Goal: Task Accomplishment & Management: Use online tool/utility

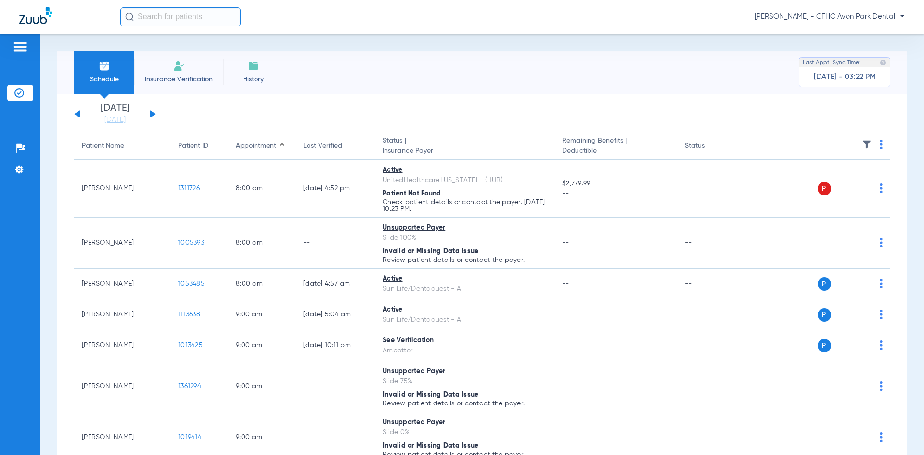
click at [153, 113] on button at bounding box center [153, 113] width 6 height 7
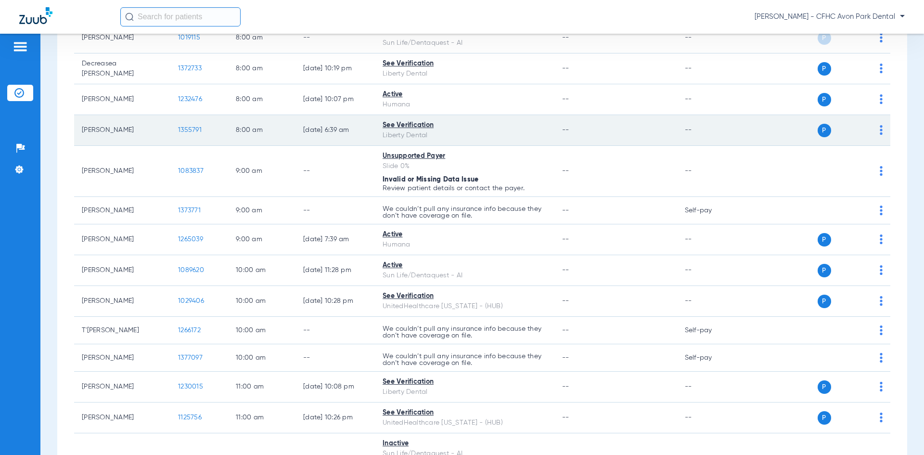
scroll to position [144, 0]
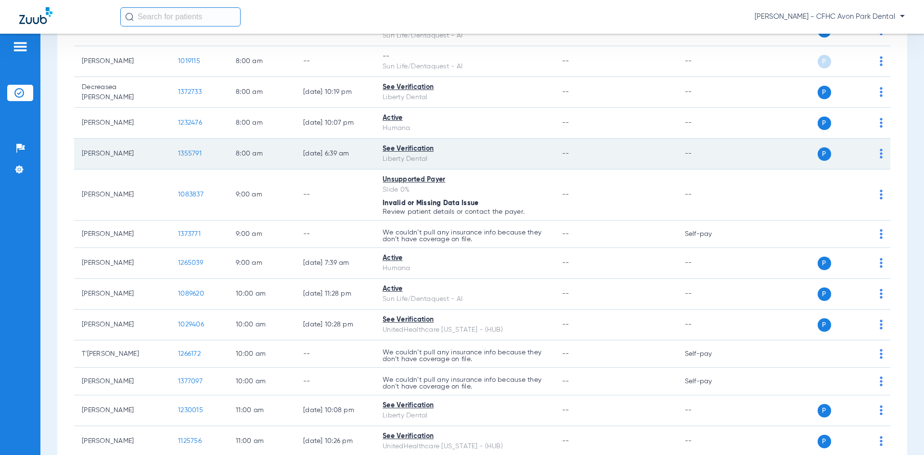
click at [193, 156] on span "1355791" at bounding box center [190, 153] width 24 height 7
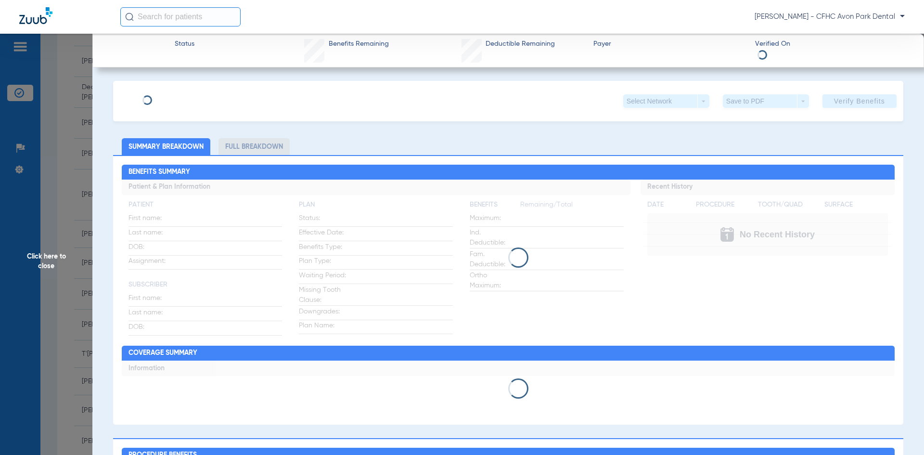
click at [86, 148] on span "Click here to close" at bounding box center [46, 261] width 92 height 455
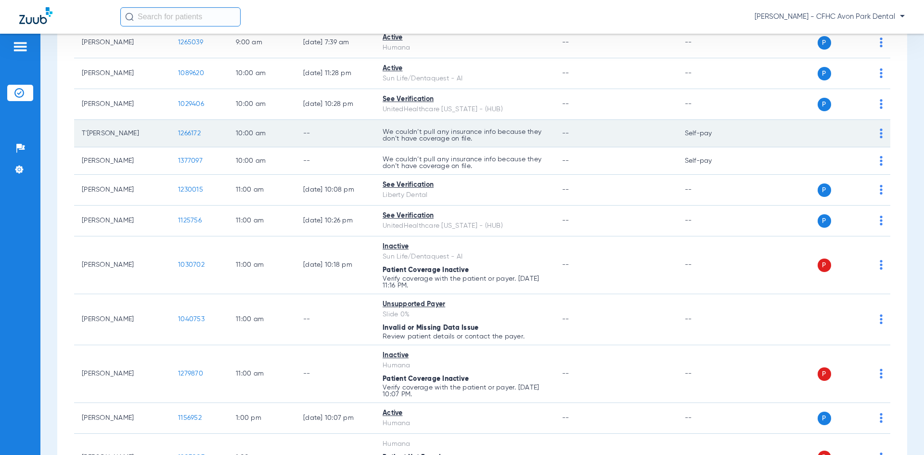
scroll to position [433, 0]
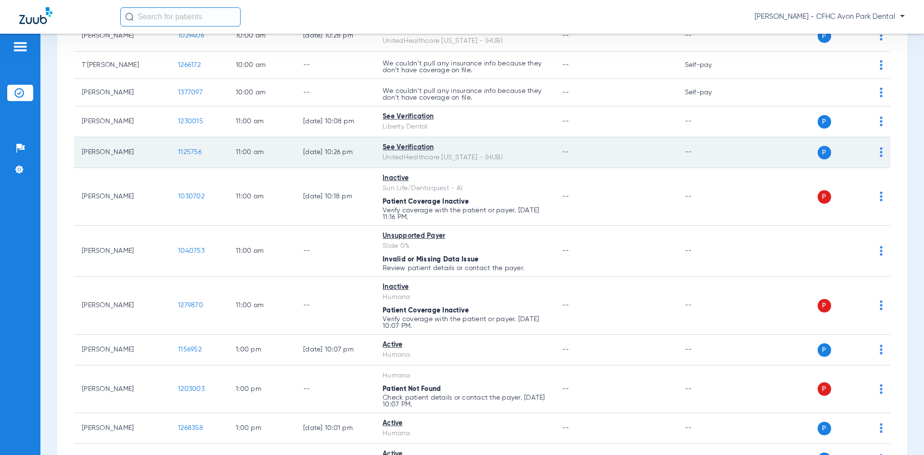
click at [192, 152] on span "1125756" at bounding box center [190, 152] width 24 height 7
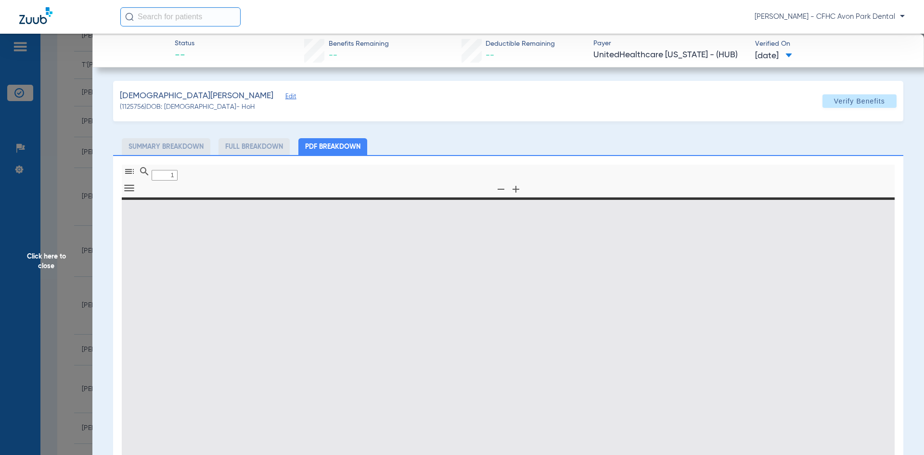
type input "0"
select select "page-width"
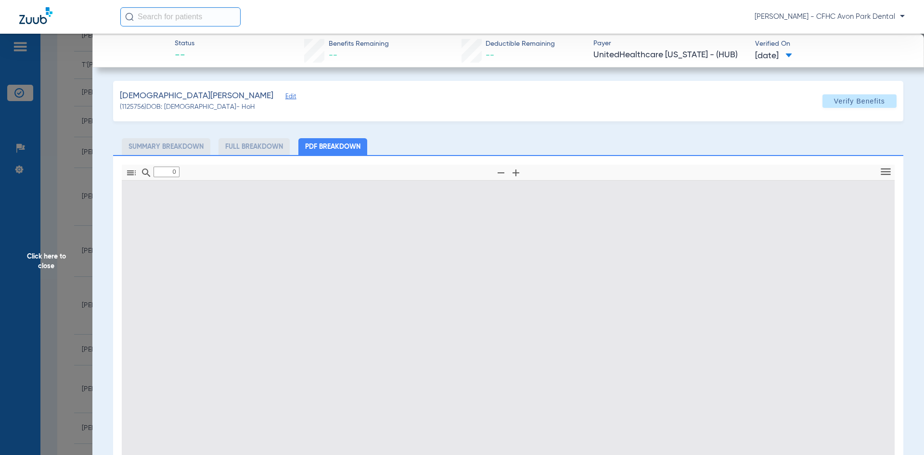
type input "1"
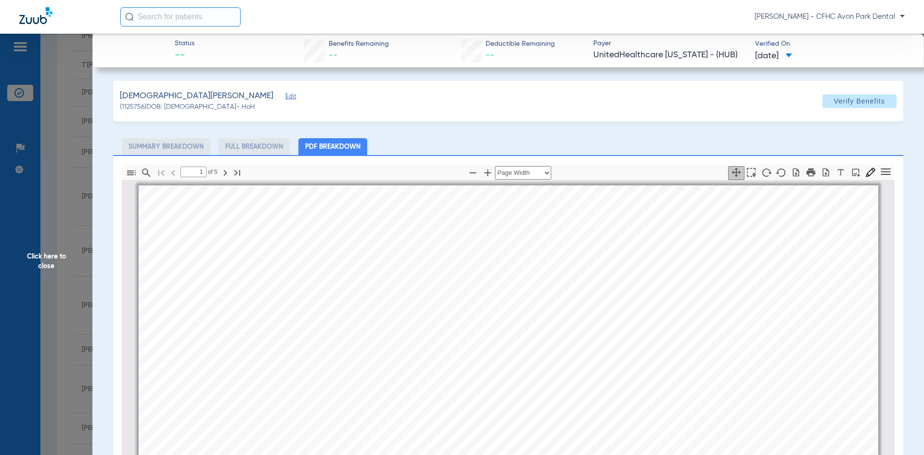
scroll to position [5, 0]
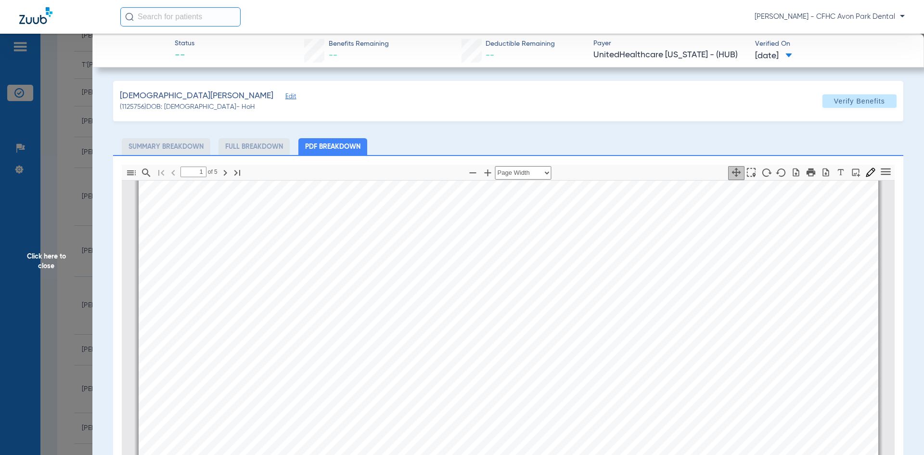
click at [285, 99] on span "Edit" at bounding box center [289, 97] width 9 height 9
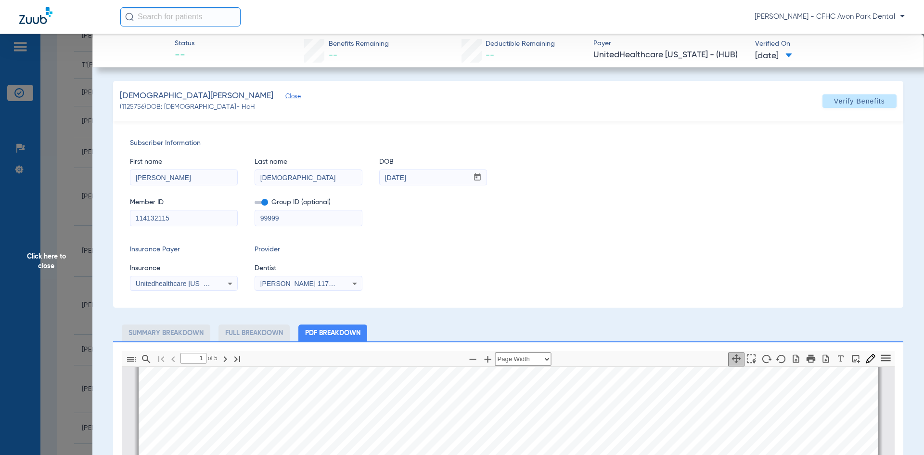
click at [182, 219] on input "114132115" at bounding box center [183, 217] width 107 height 15
click at [823, 362] on icon "button" at bounding box center [826, 359] width 10 height 10
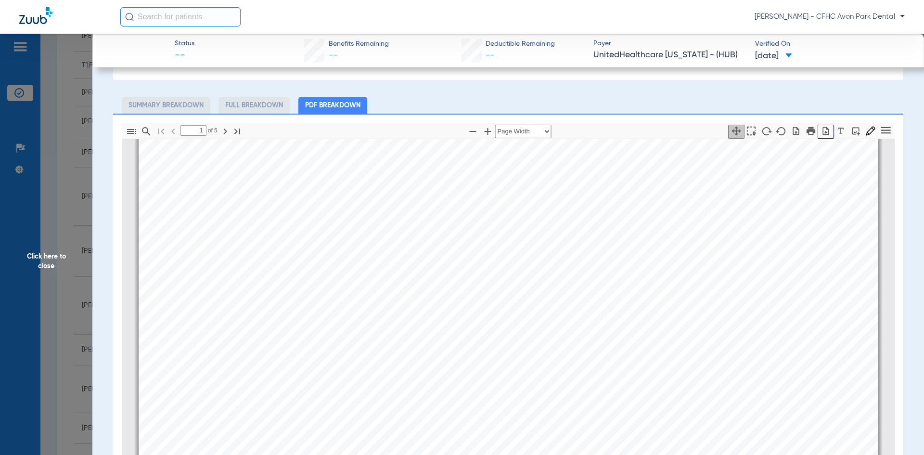
scroll to position [241, 0]
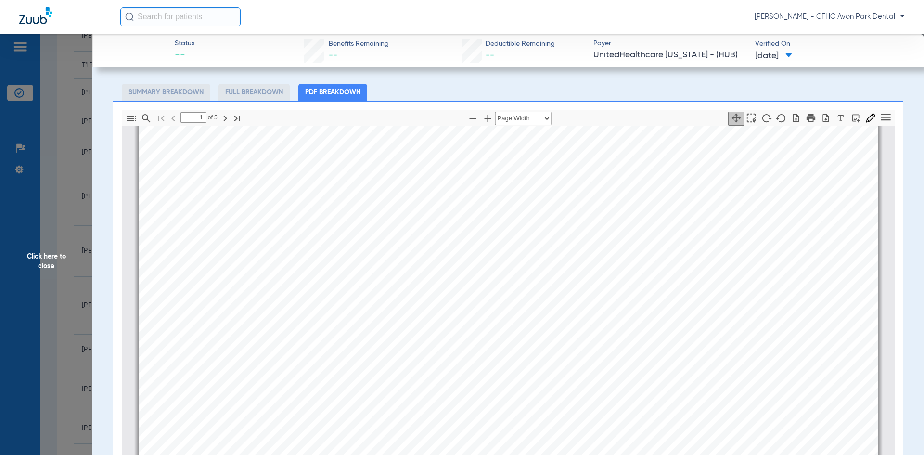
click at [76, 322] on span "Click here to close" at bounding box center [46, 261] width 92 height 455
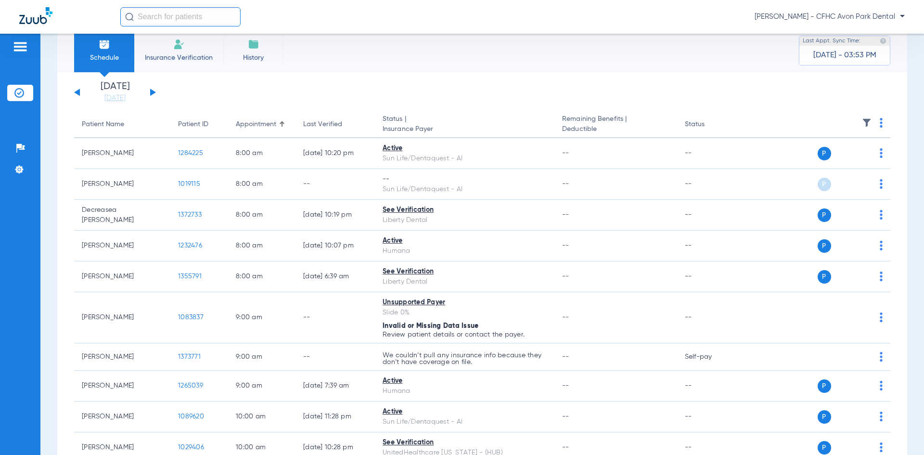
scroll to position [0, 0]
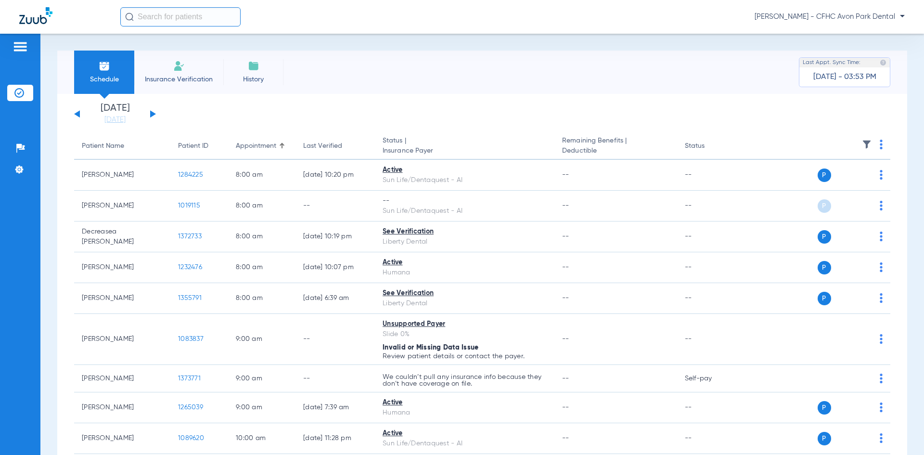
click at [78, 116] on button at bounding box center [77, 113] width 6 height 7
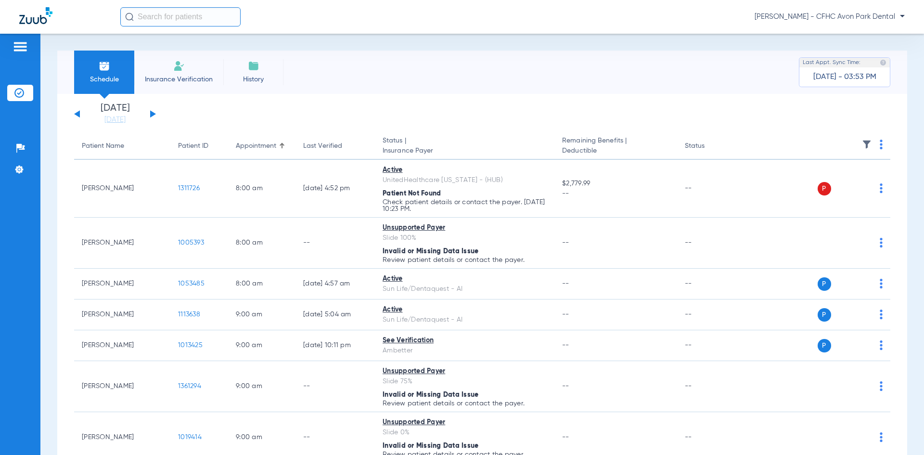
click at [145, 112] on div "Saturday 06-14-2025 Sunday 06-15-2025 Monday 06-16-2025 Tuesday 06-17-2025 Wedn…" at bounding box center [115, 113] width 82 height 21
click at [149, 112] on div "Saturday 06-14-2025 Sunday 06-15-2025 Monday 06-16-2025 Tuesday 06-17-2025 Wedn…" at bounding box center [115, 113] width 82 height 21
click at [153, 116] on div "Saturday 06-14-2025 Sunday 06-15-2025 Monday 06-16-2025 Tuesday 06-17-2025 Wedn…" at bounding box center [115, 113] width 82 height 21
click at [153, 114] on button at bounding box center [153, 113] width 6 height 7
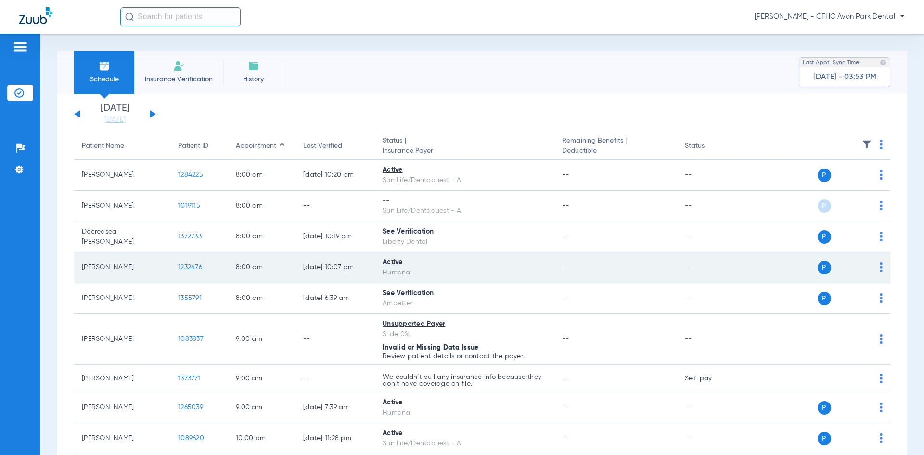
click at [181, 266] on span "1232476" at bounding box center [190, 267] width 24 height 7
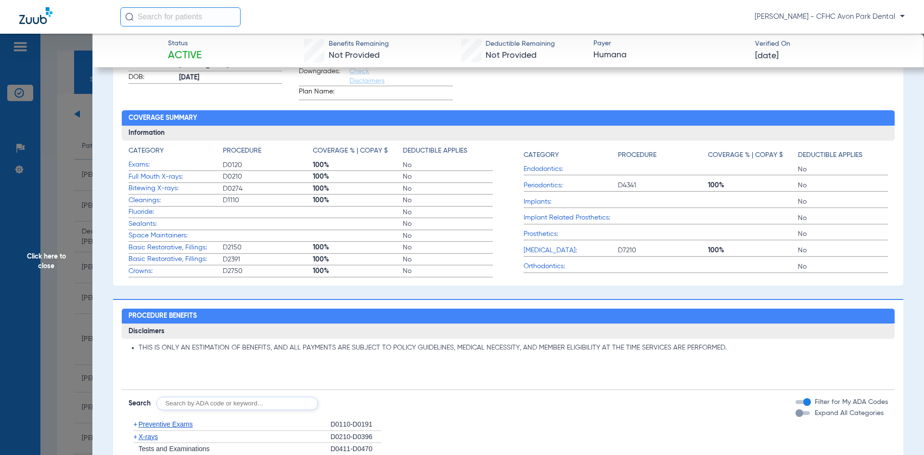
scroll to position [241, 0]
